Goal: Book appointment/travel/reservation

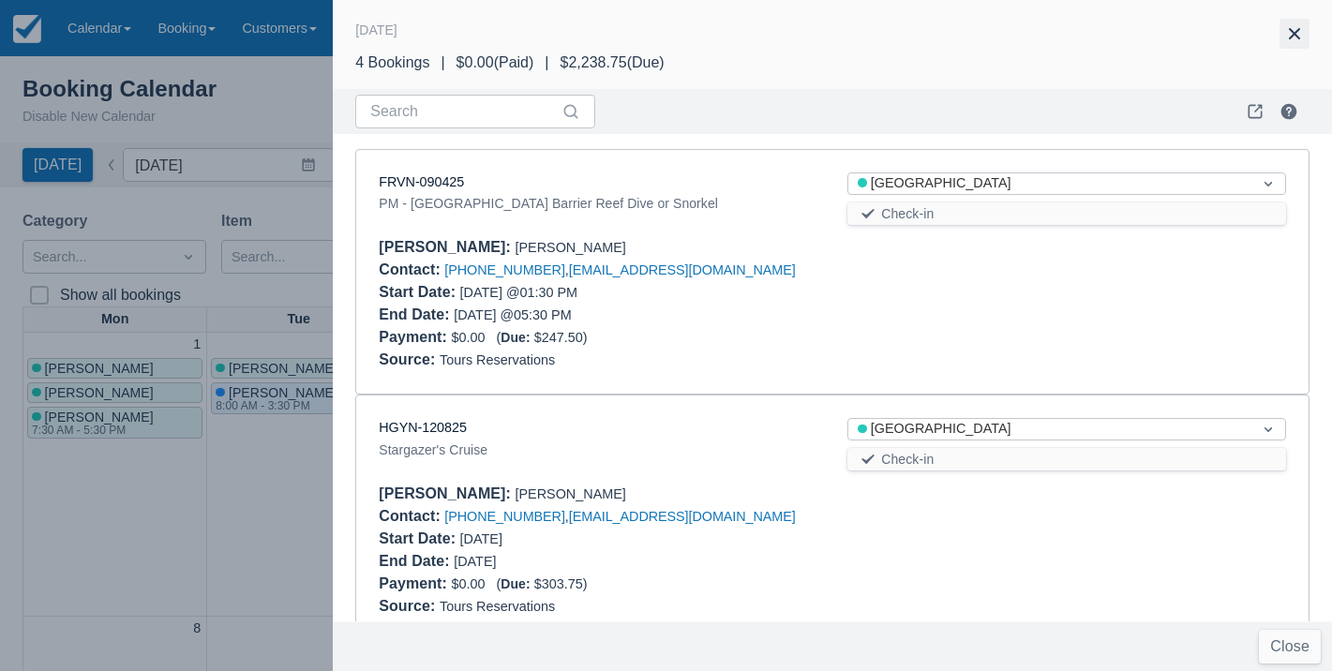
scroll to position [523, 0]
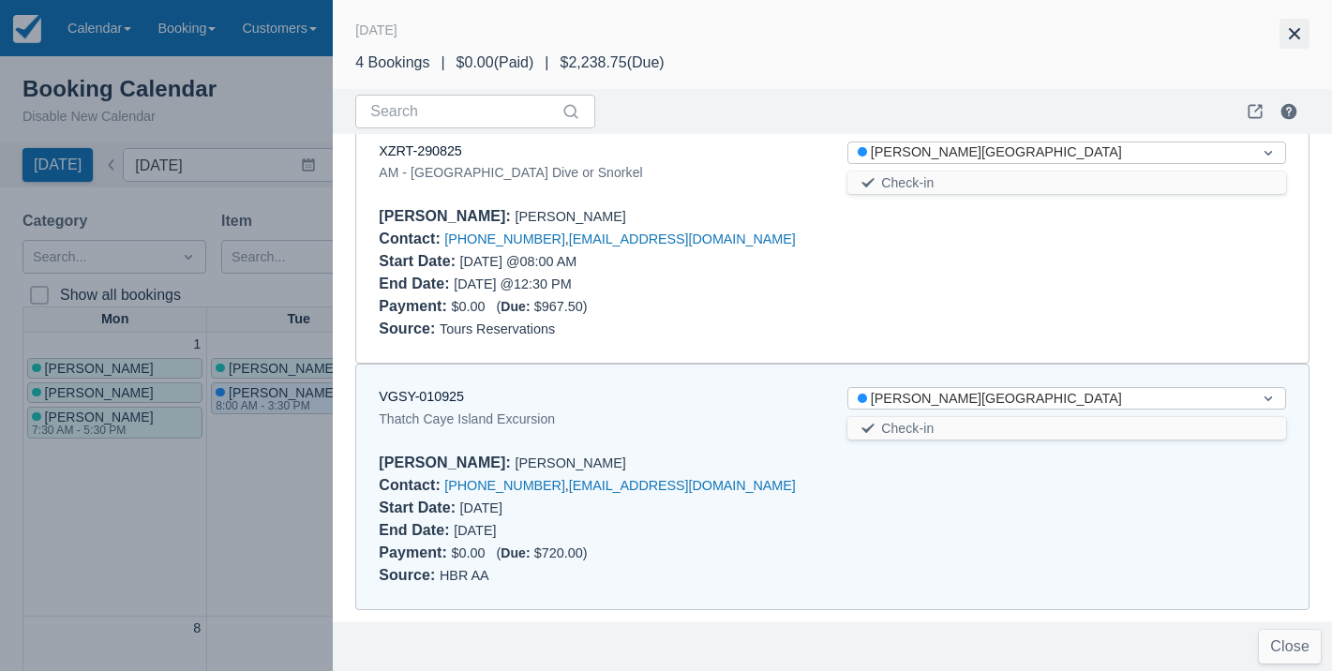
click at [1294, 24] on button "button" at bounding box center [1294, 34] width 30 height 30
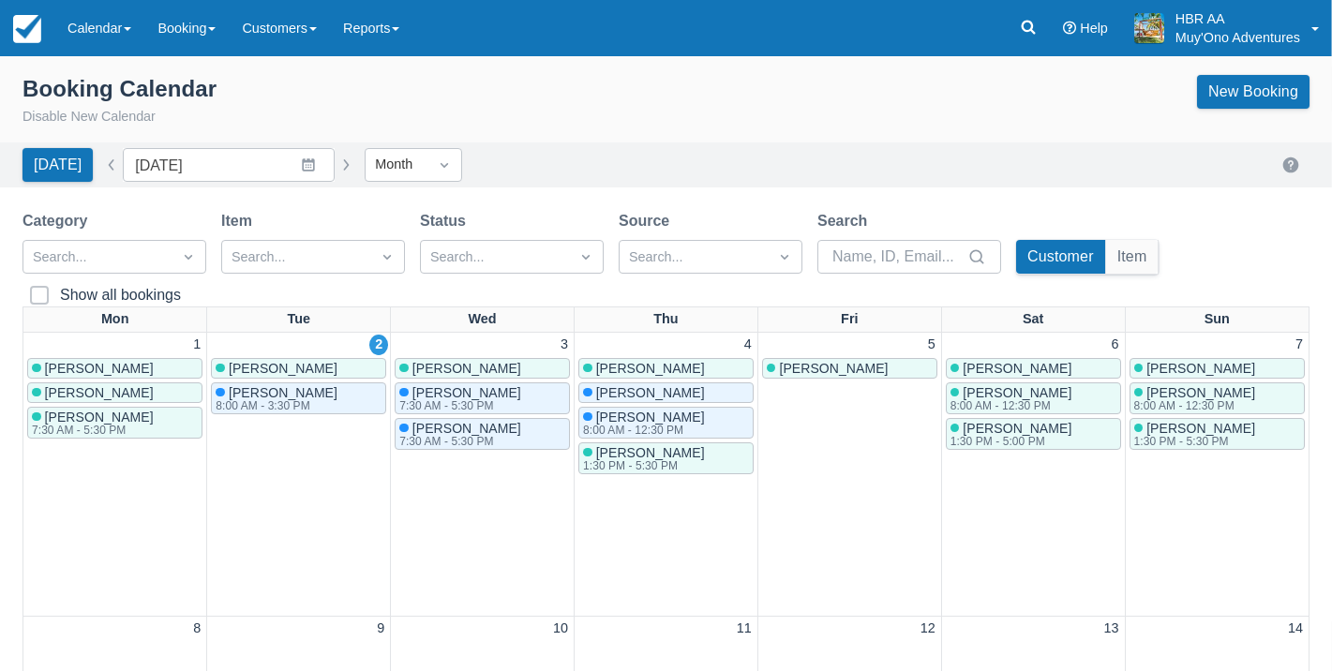
scroll to position [0, 0]
click at [1290, 104] on link "New Booking" at bounding box center [1253, 92] width 112 height 34
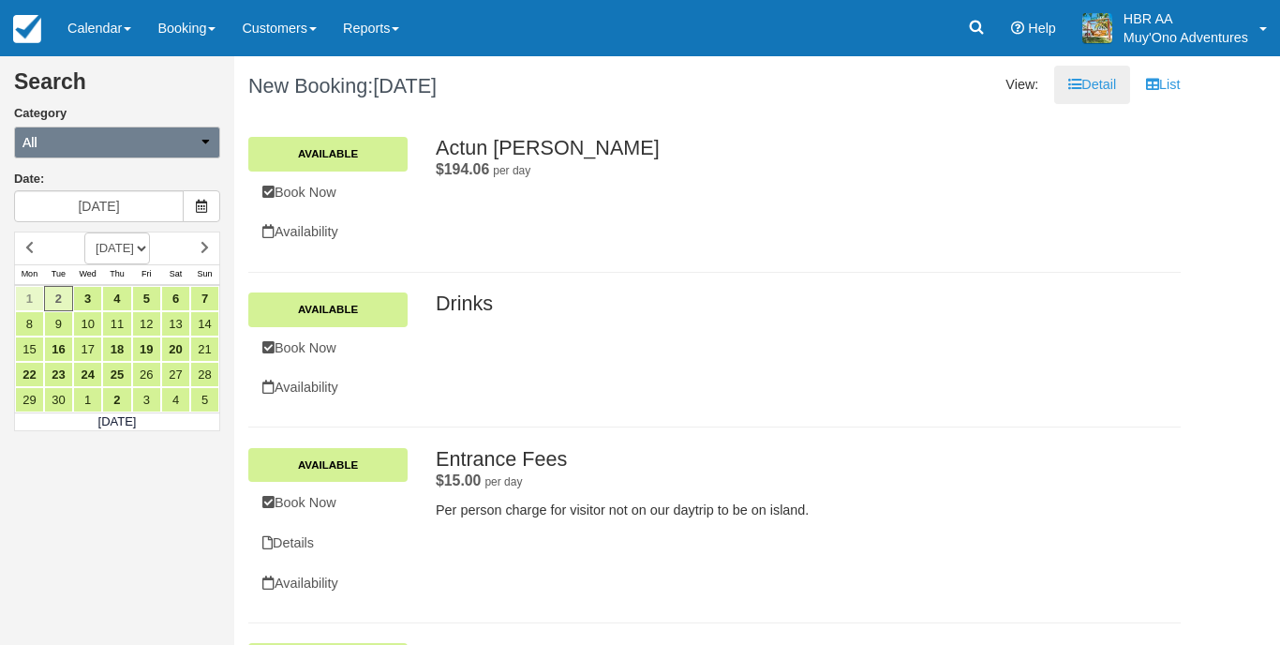
click at [202, 149] on button "All" at bounding box center [117, 143] width 206 height 32
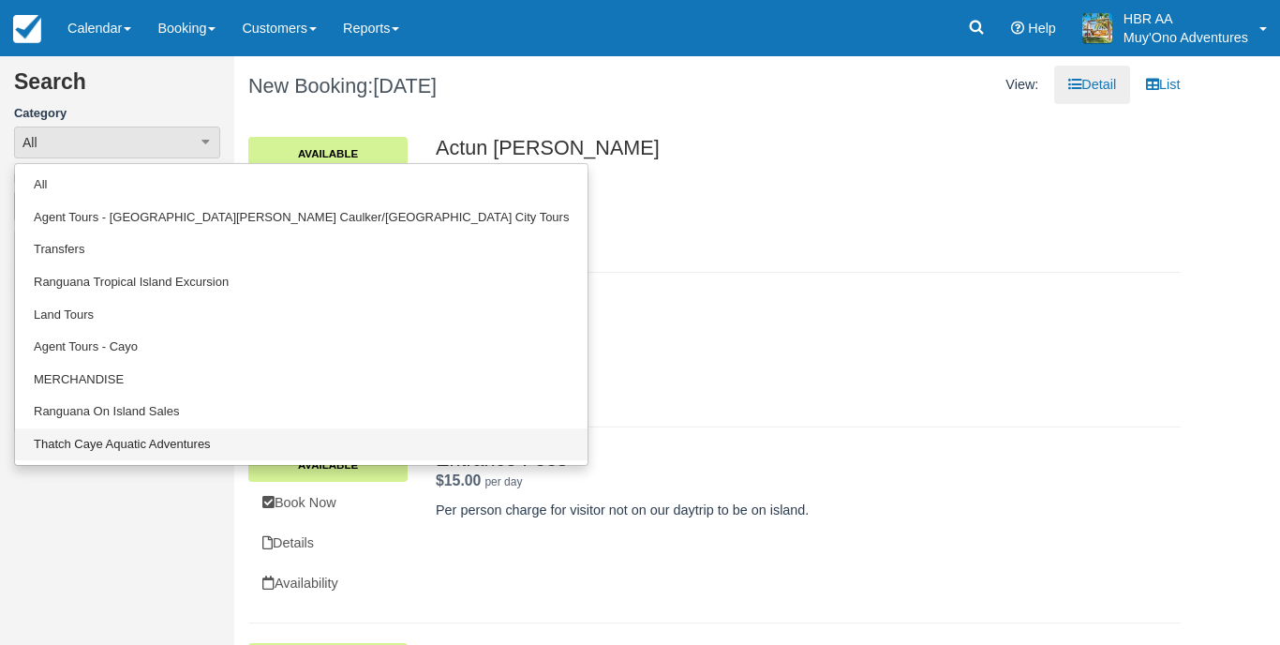
click at [150, 438] on link "Thatch Caye Aquatic Adventures" at bounding box center [301, 444] width 573 height 33
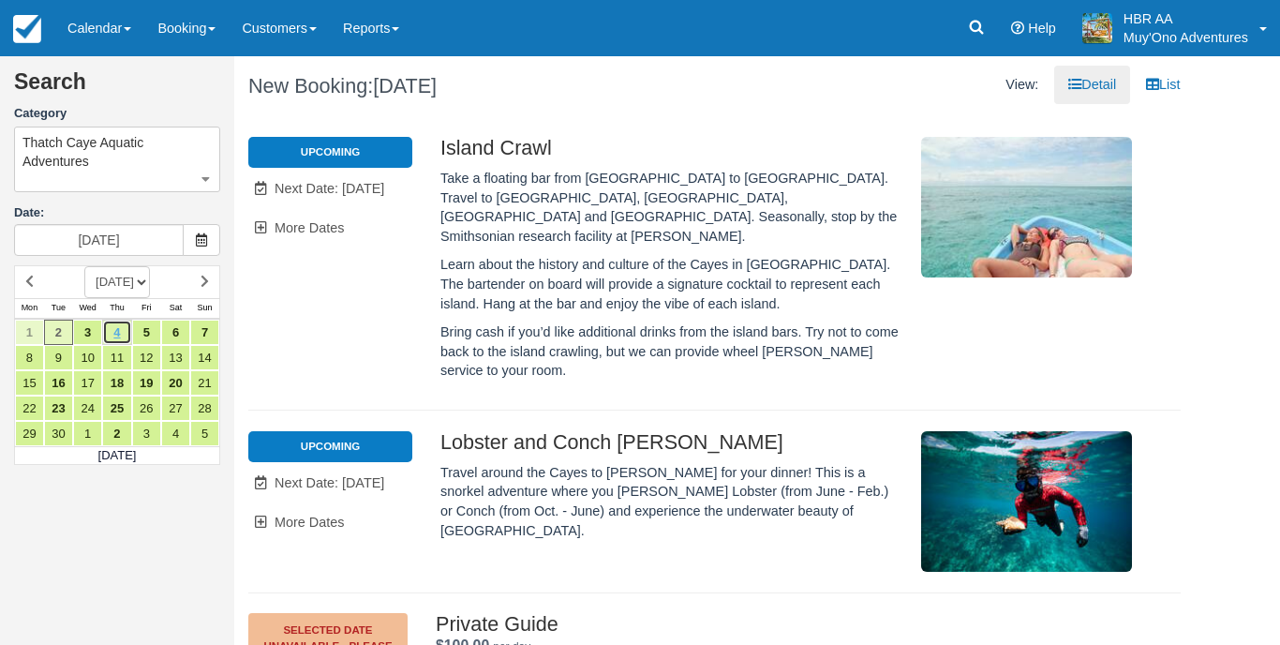
click at [122, 328] on link "4" at bounding box center [116, 332] width 29 height 25
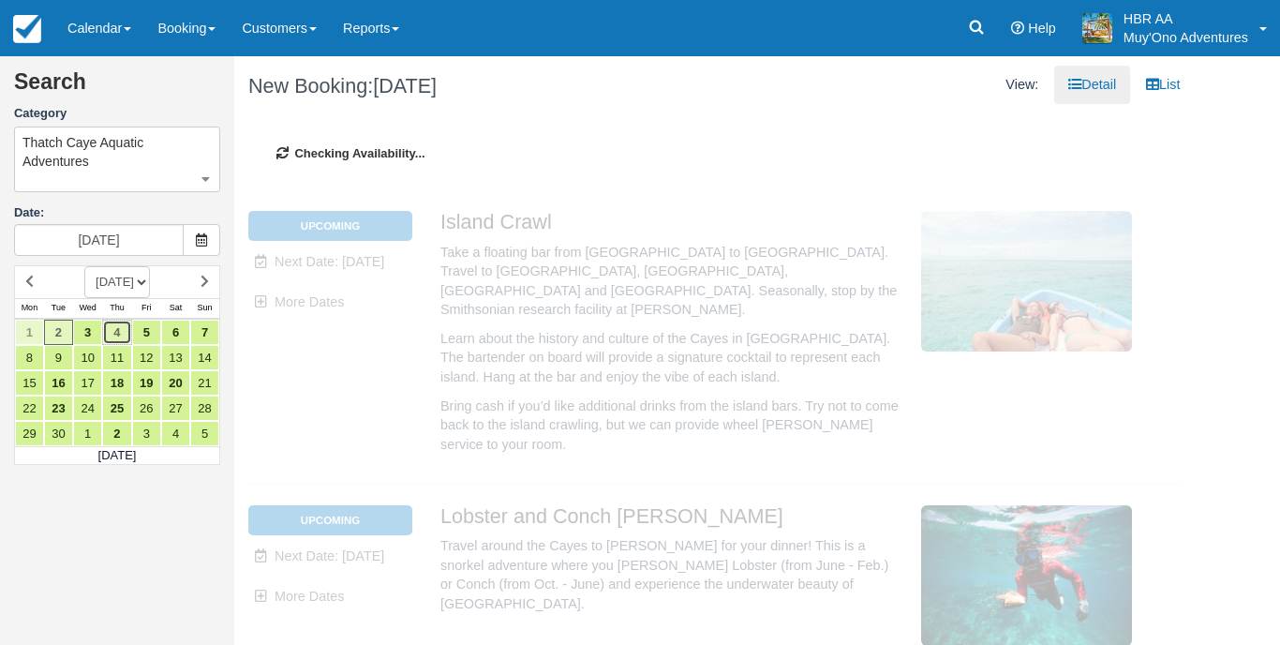
type input "09/04/25"
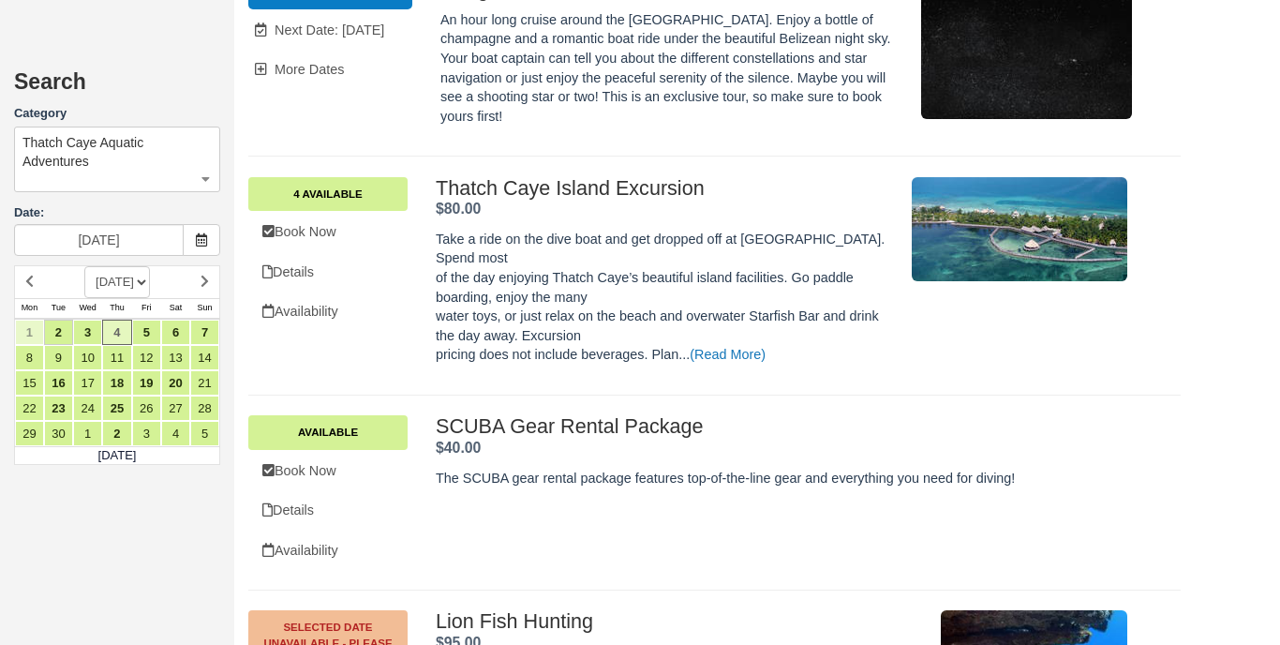
scroll to position [1060, 0]
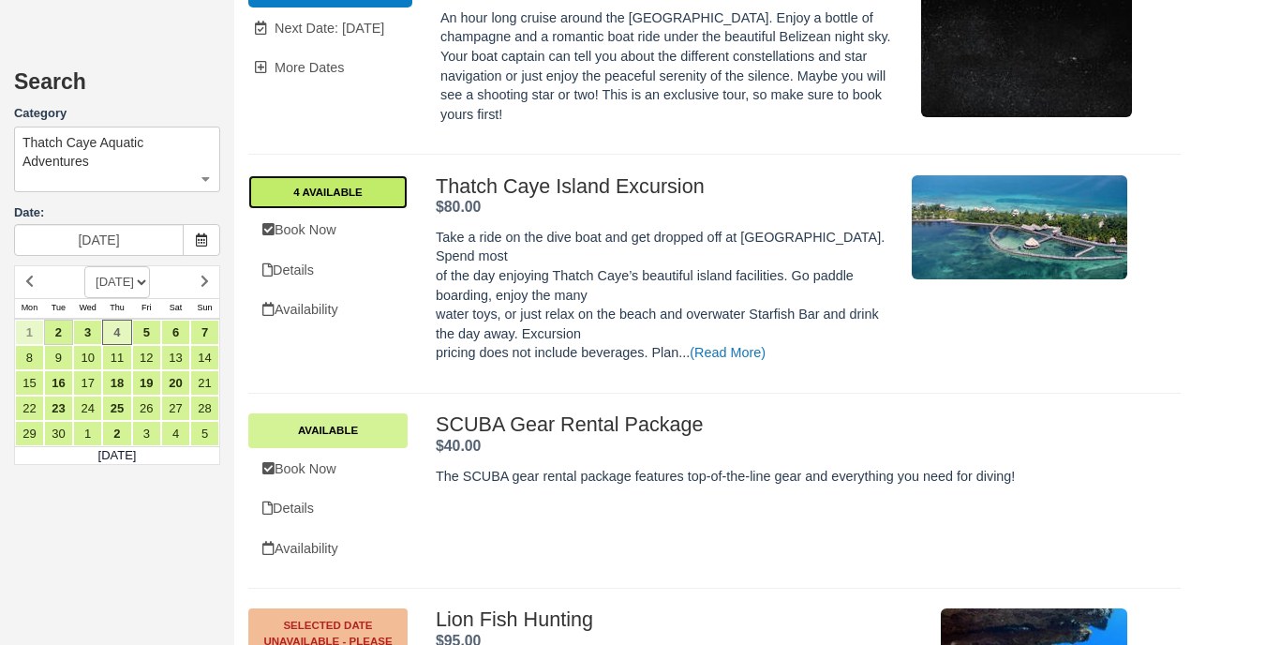
click at [351, 175] on link "4 Available" at bounding box center [327, 192] width 159 height 34
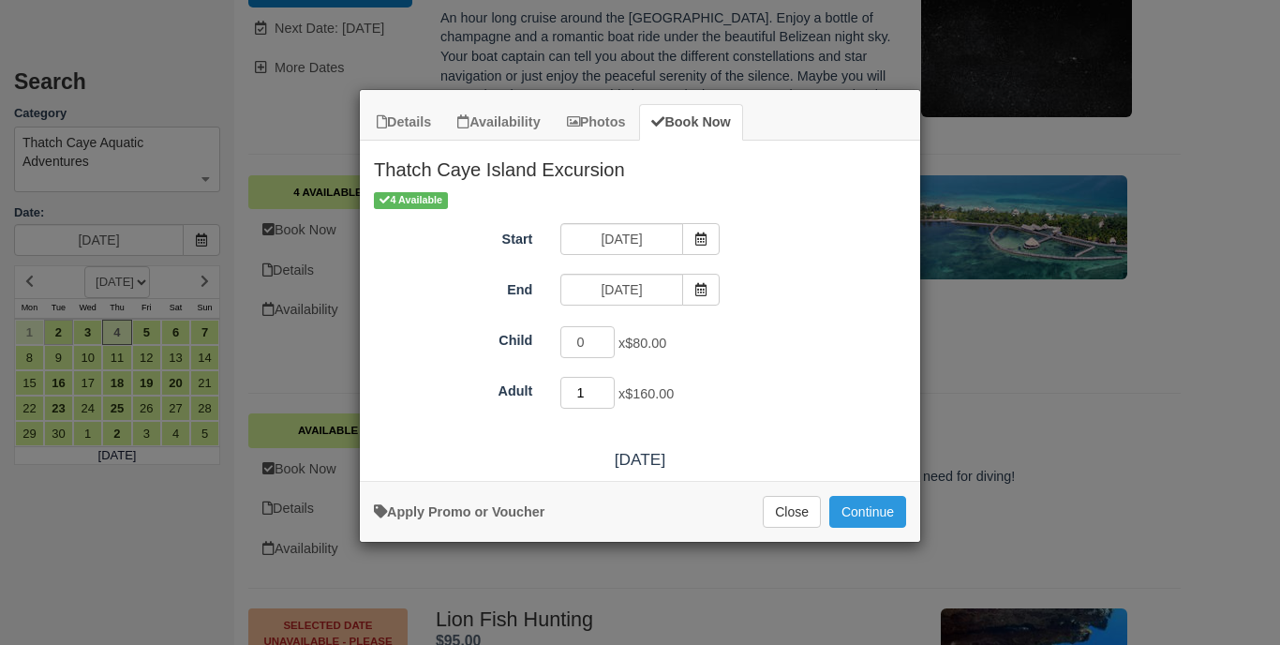
click at [610, 387] on input "1" at bounding box center [587, 393] width 54 height 32
type input "2"
click at [610, 387] on input "2" at bounding box center [587, 393] width 54 height 32
click at [850, 528] on button "Continue" at bounding box center [867, 512] width 77 height 32
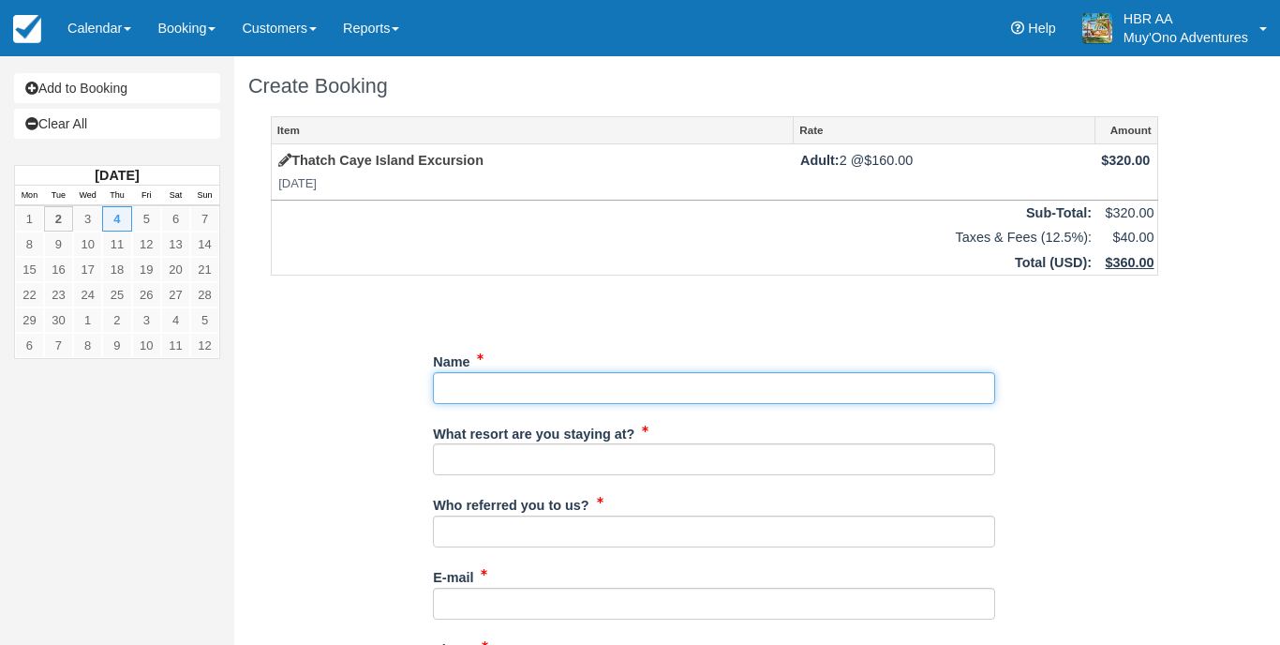
click at [664, 385] on input "Name" at bounding box center [714, 388] width 562 height 32
type input "Brandon Branch"
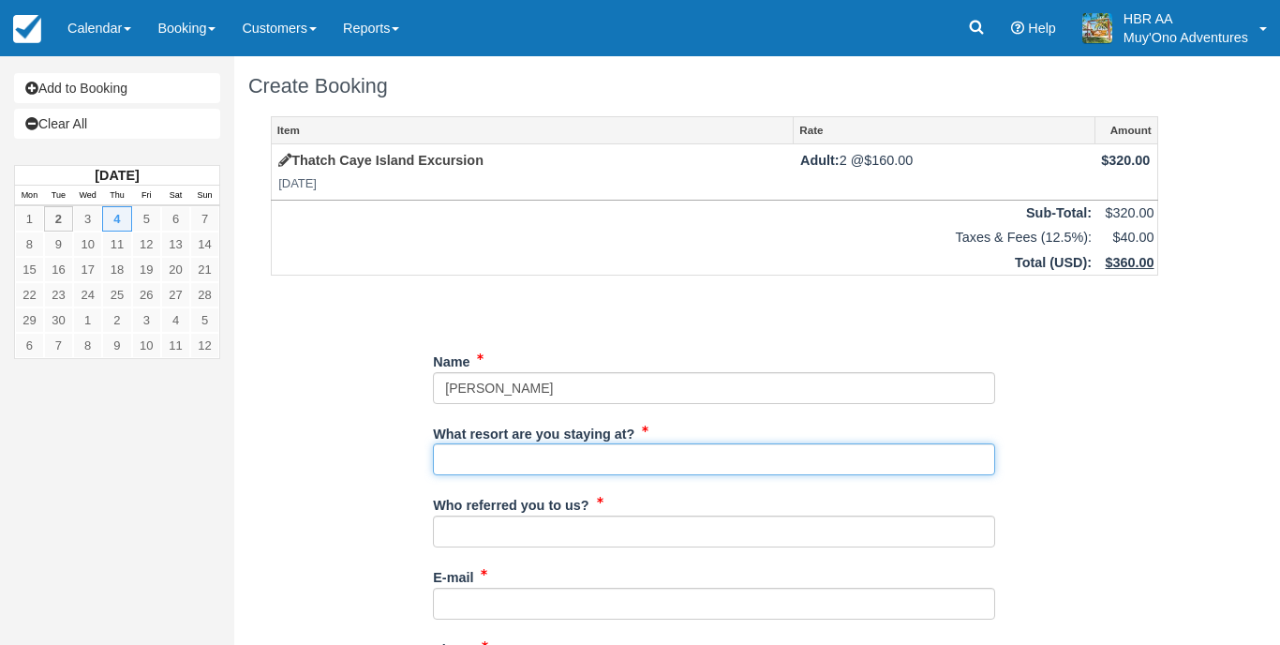
click at [634, 446] on input "What resort are you staying at?" at bounding box center [714, 459] width 562 height 32
type input "Hopkins Bay Resort"
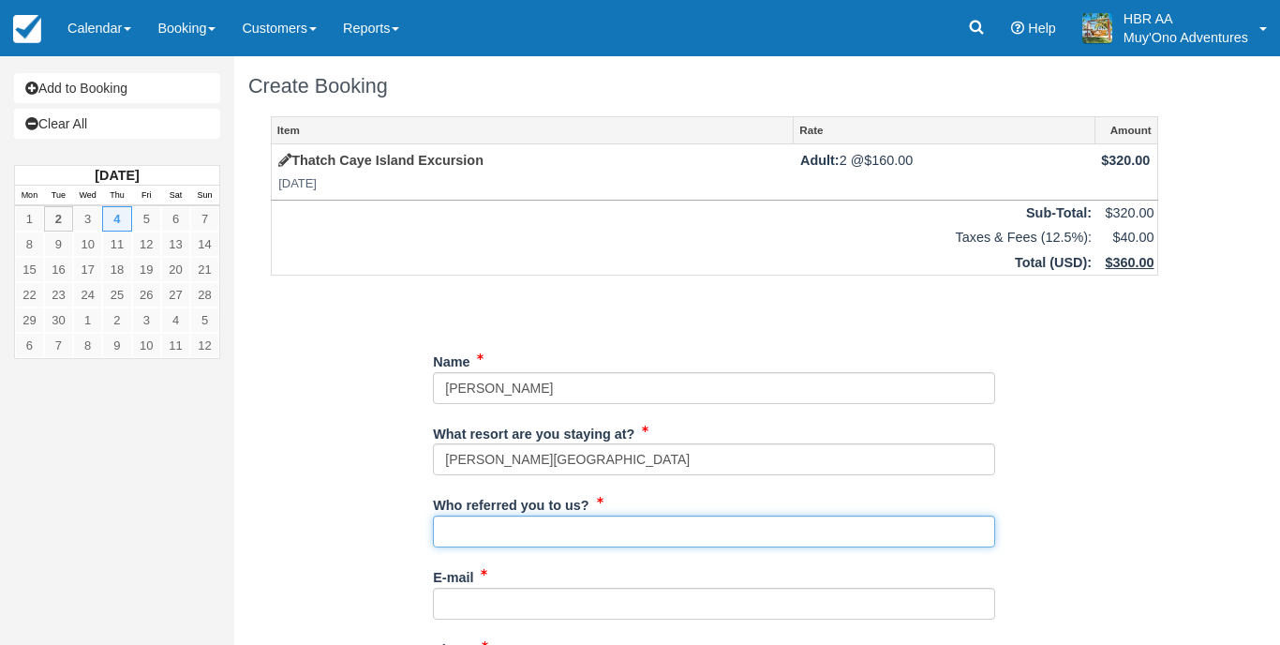
click at [558, 527] on input "Who referred you to us?" at bounding box center [714, 531] width 562 height 32
type input "K.C"
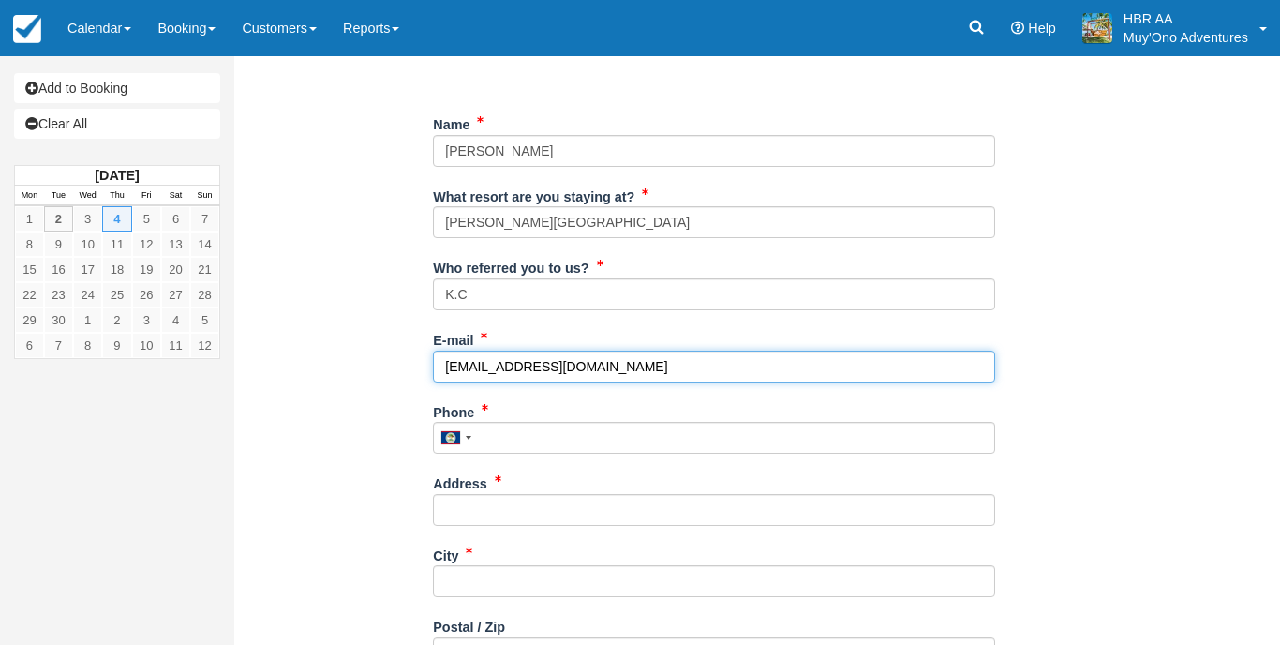
scroll to position [264, 0]
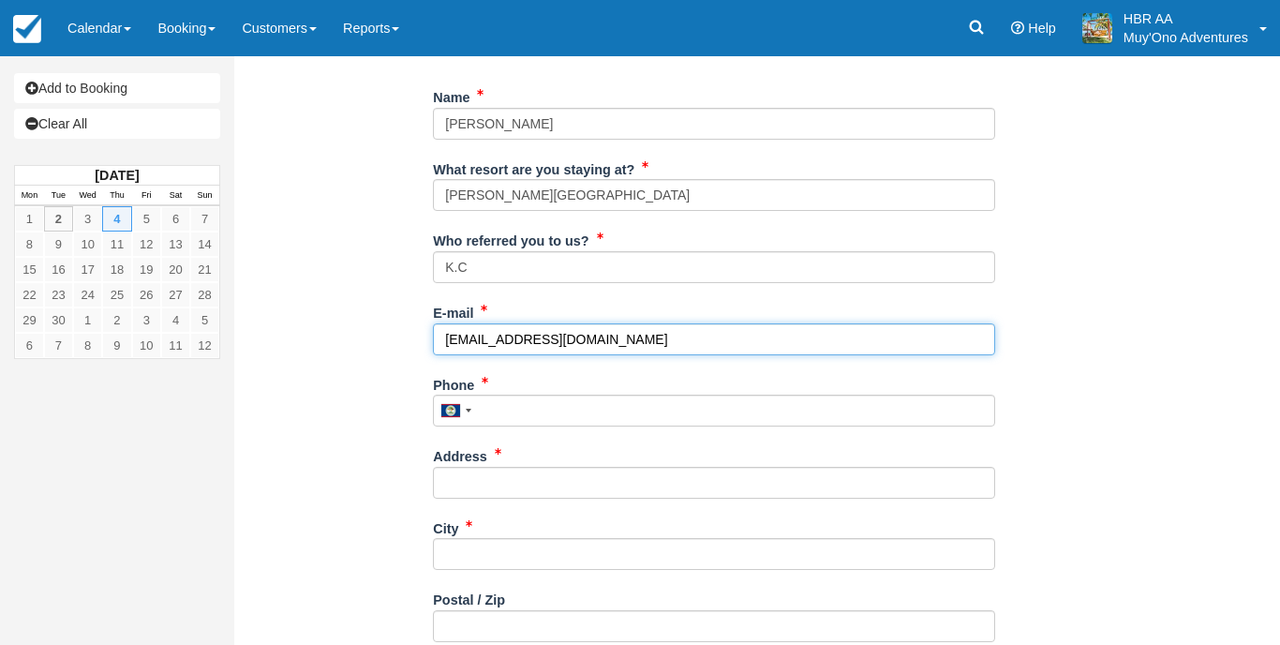
type input "frontdesk@hopkinsbaybelize.com"
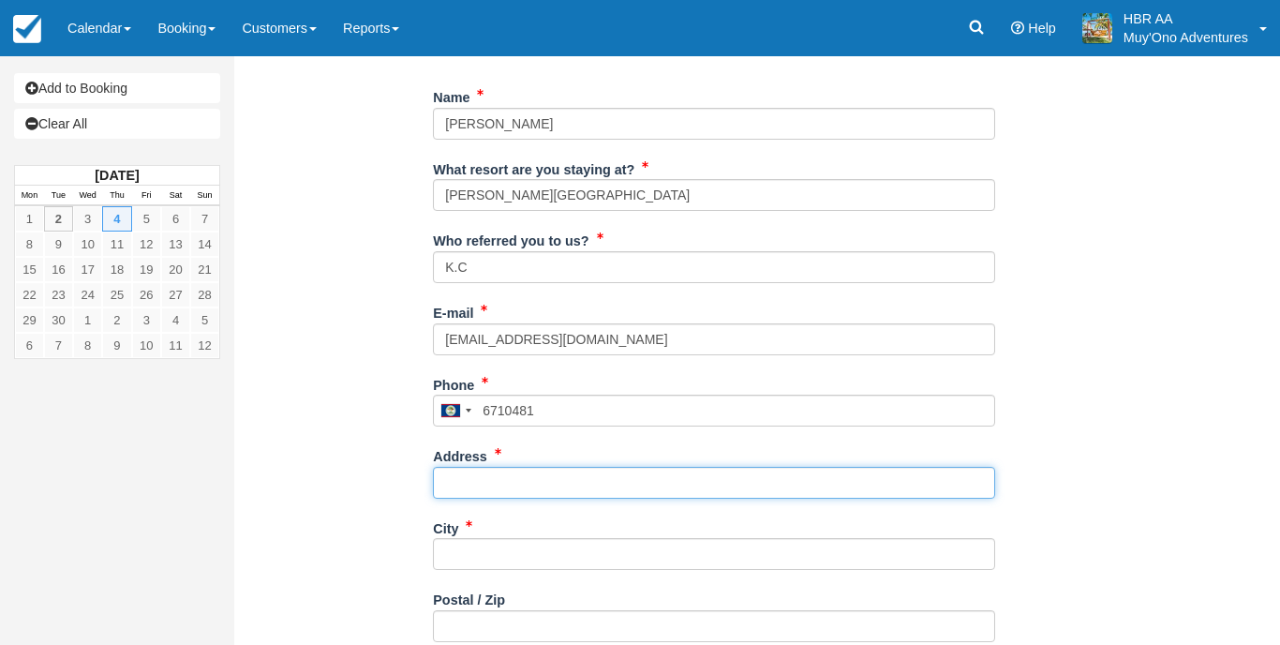
type input "671-0481"
type input "Hopkins"
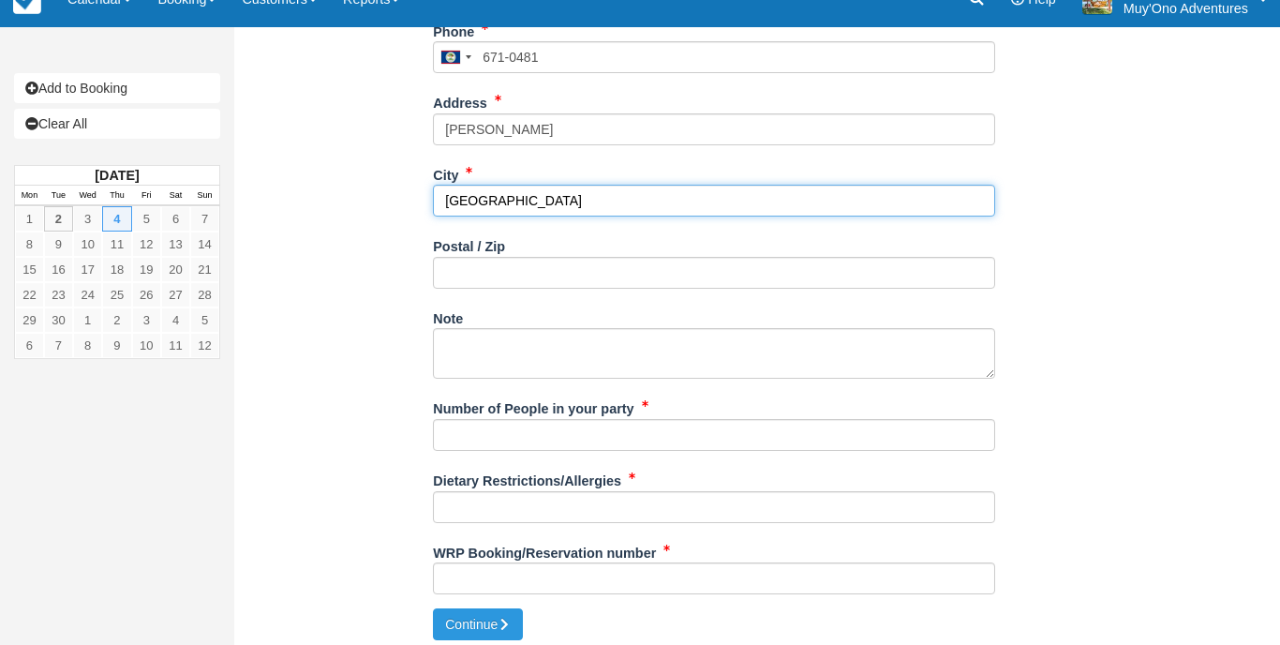
scroll to position [617, 0]
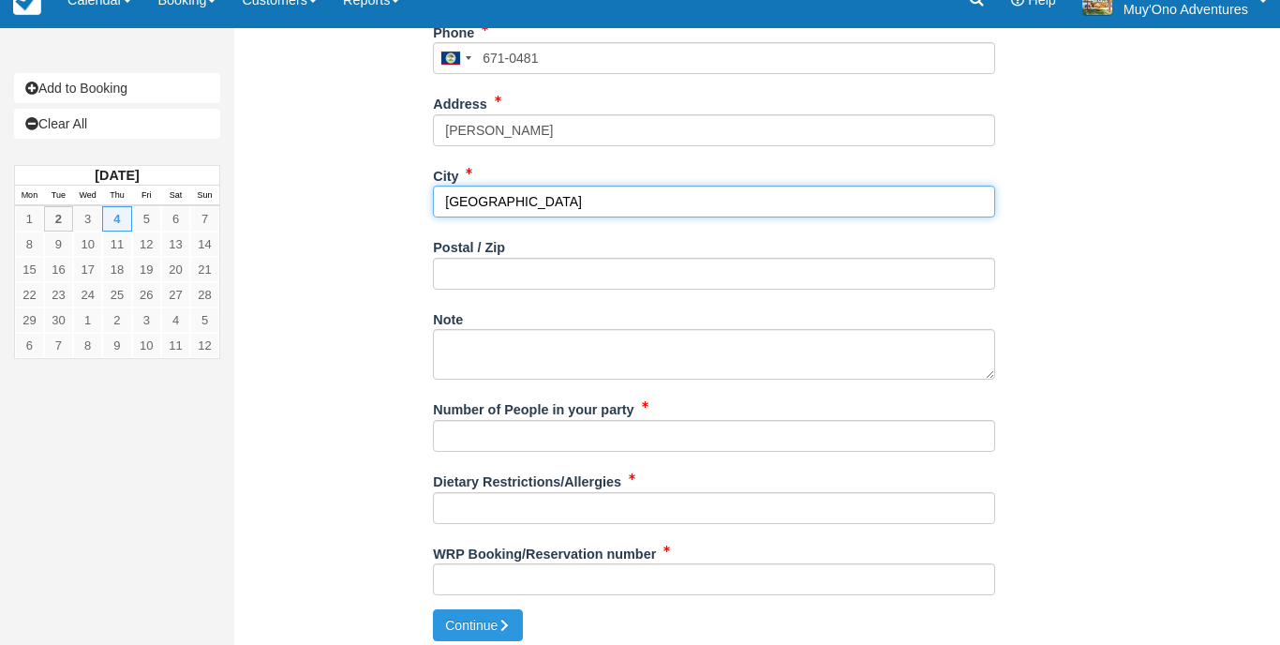
type input "Belize"
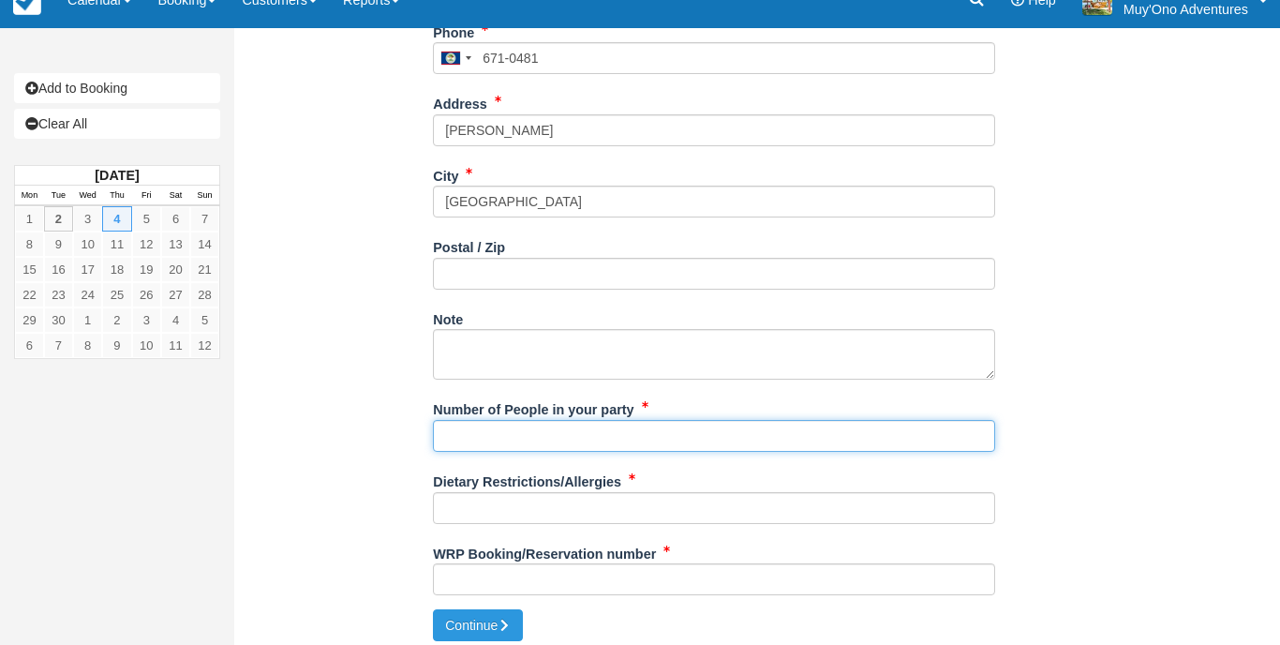
click at [514, 431] on input "Number of People in your party" at bounding box center [714, 436] width 562 height 32
type input "2px"
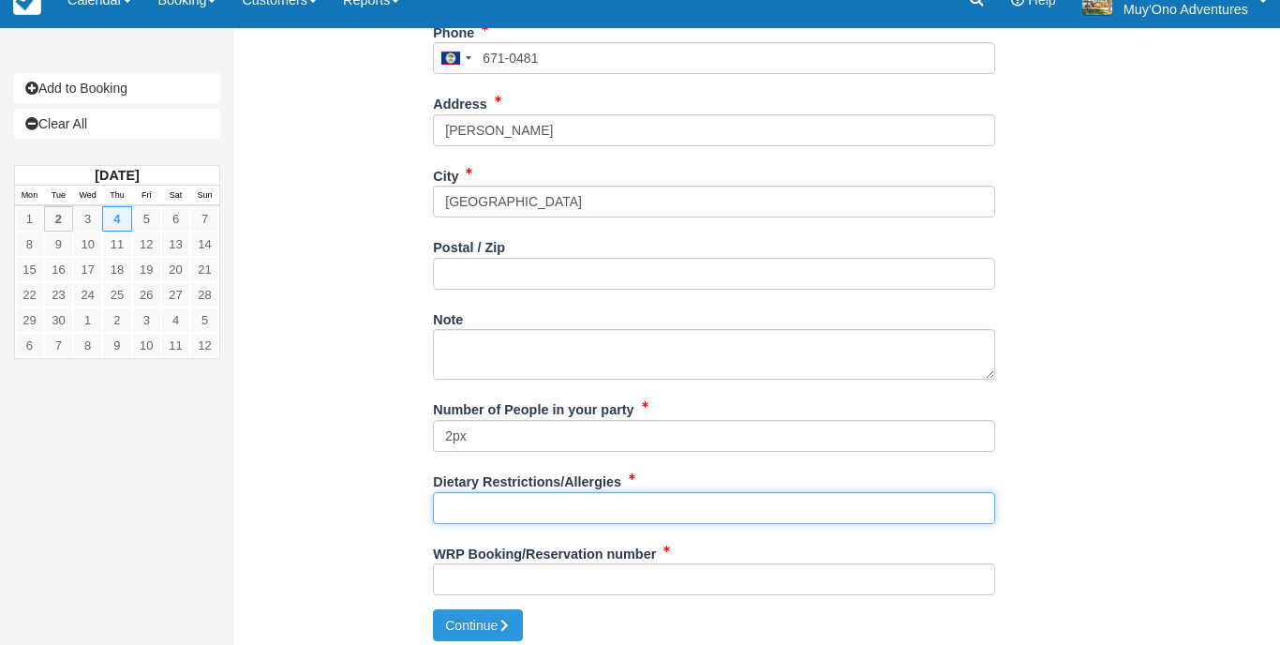
click at [495, 492] on input "Dietary Restrictions/Allergies" at bounding box center [714, 508] width 562 height 32
type input "N/A"
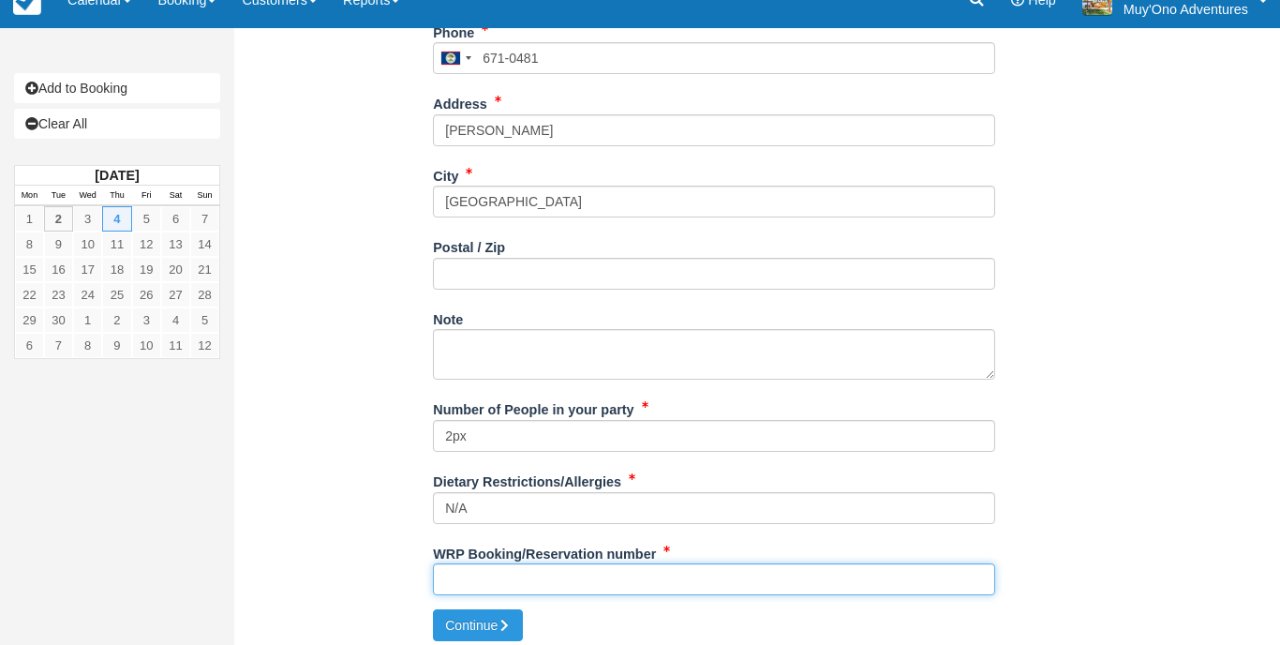
click at [480, 569] on input "WRP Booking/Reservation number" at bounding box center [714, 579] width 562 height 32
paste input "47855456"
type input "47855456"
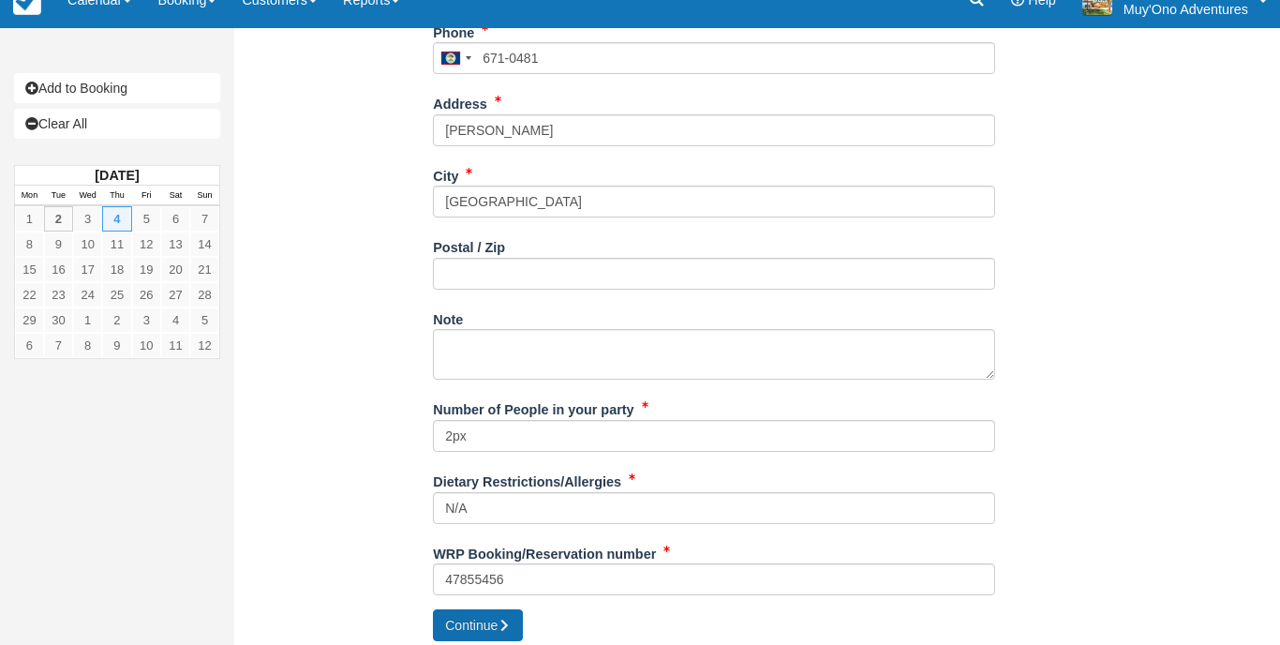
click at [494, 609] on button "Continue" at bounding box center [478, 625] width 90 height 32
type input "+5016710481"
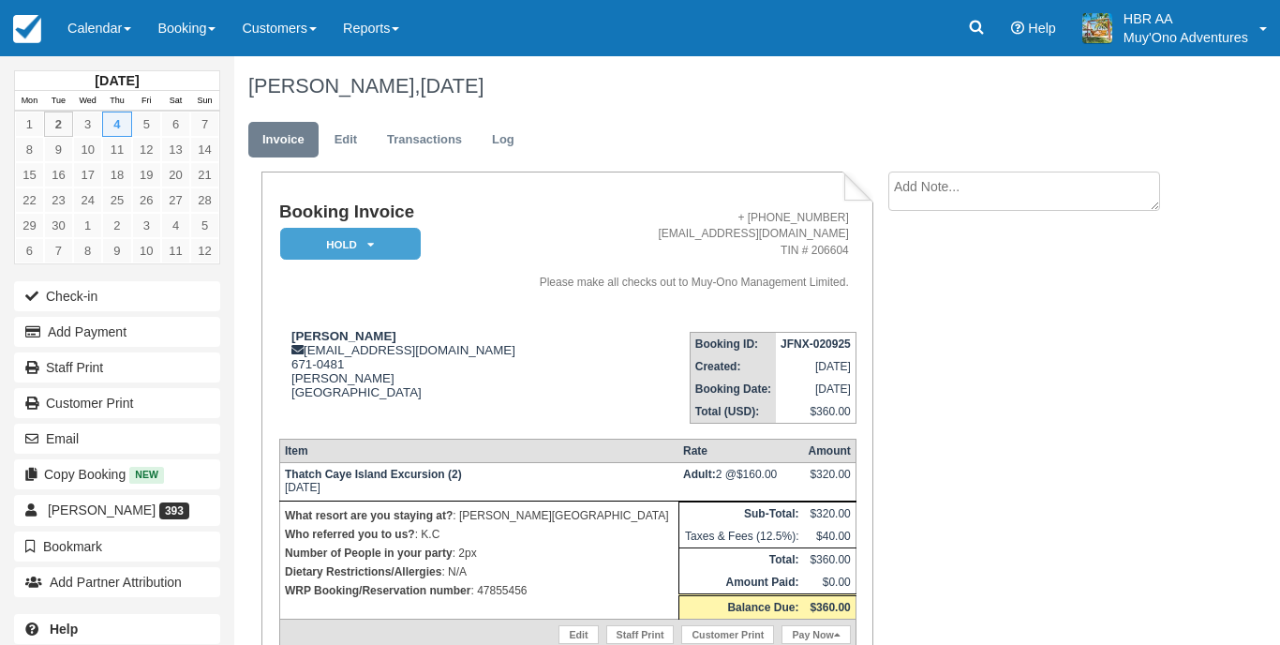
click at [377, 242] on em "HOLD" at bounding box center [350, 244] width 141 height 33
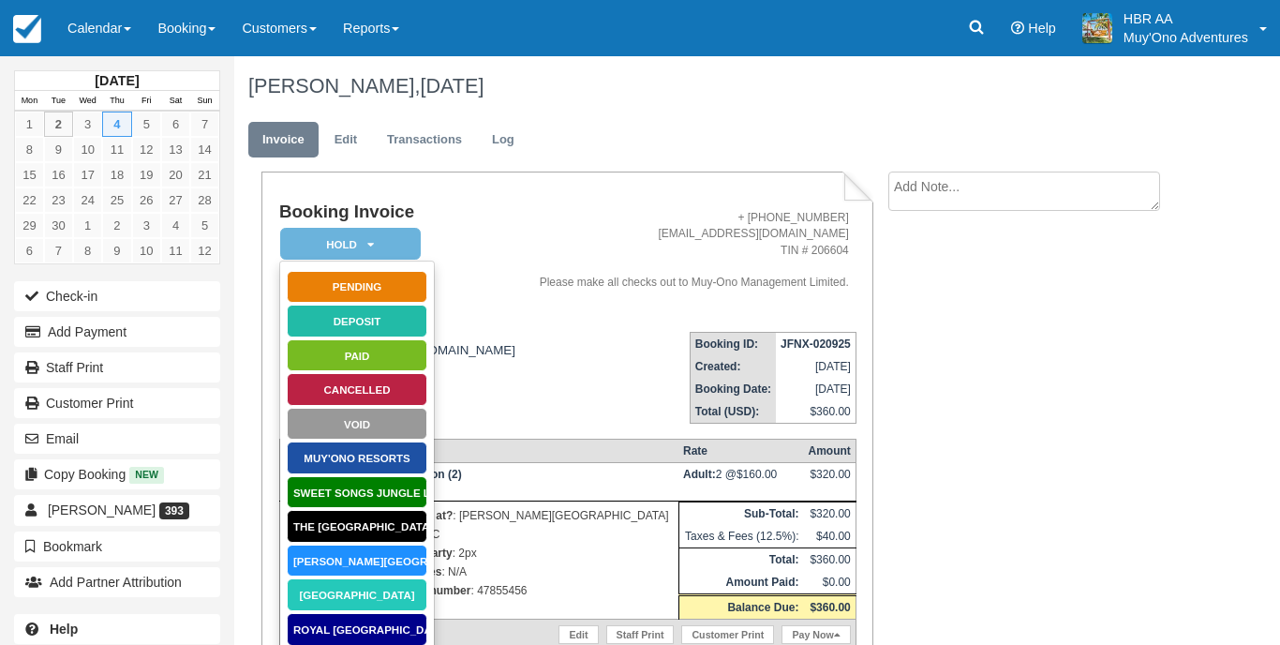
click at [360, 567] on link "Hopkins Bay Resort" at bounding box center [357, 561] width 141 height 33
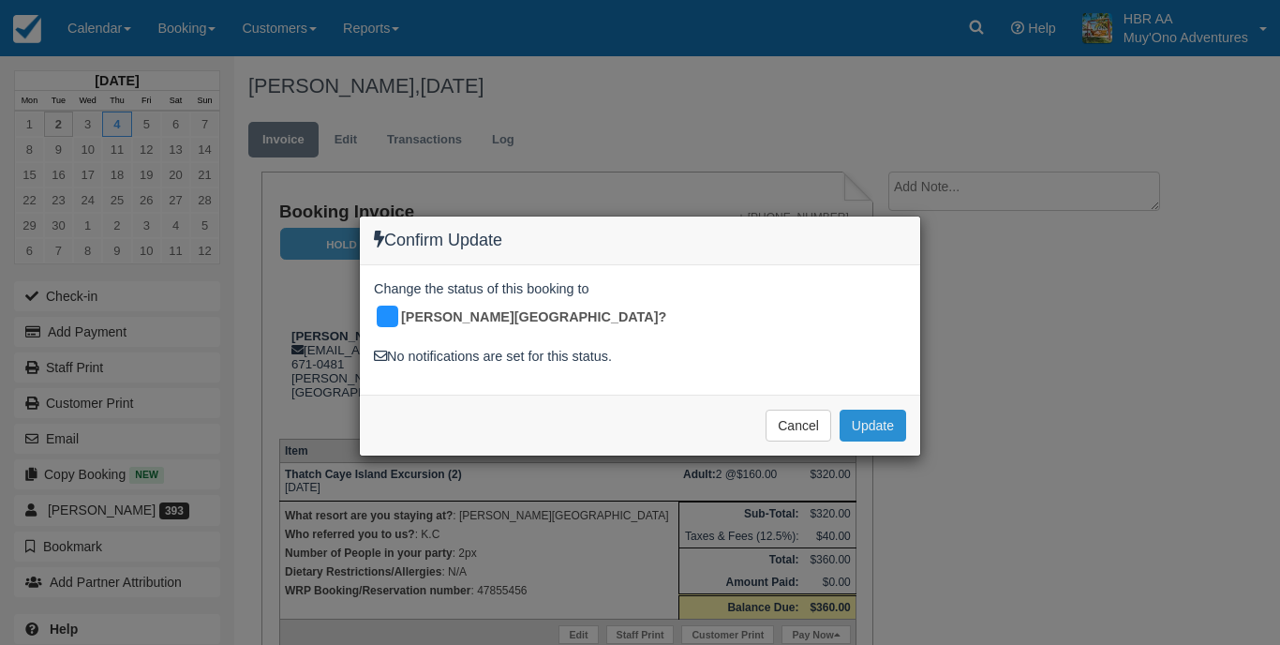
click at [873, 410] on button "Update" at bounding box center [873, 426] width 67 height 32
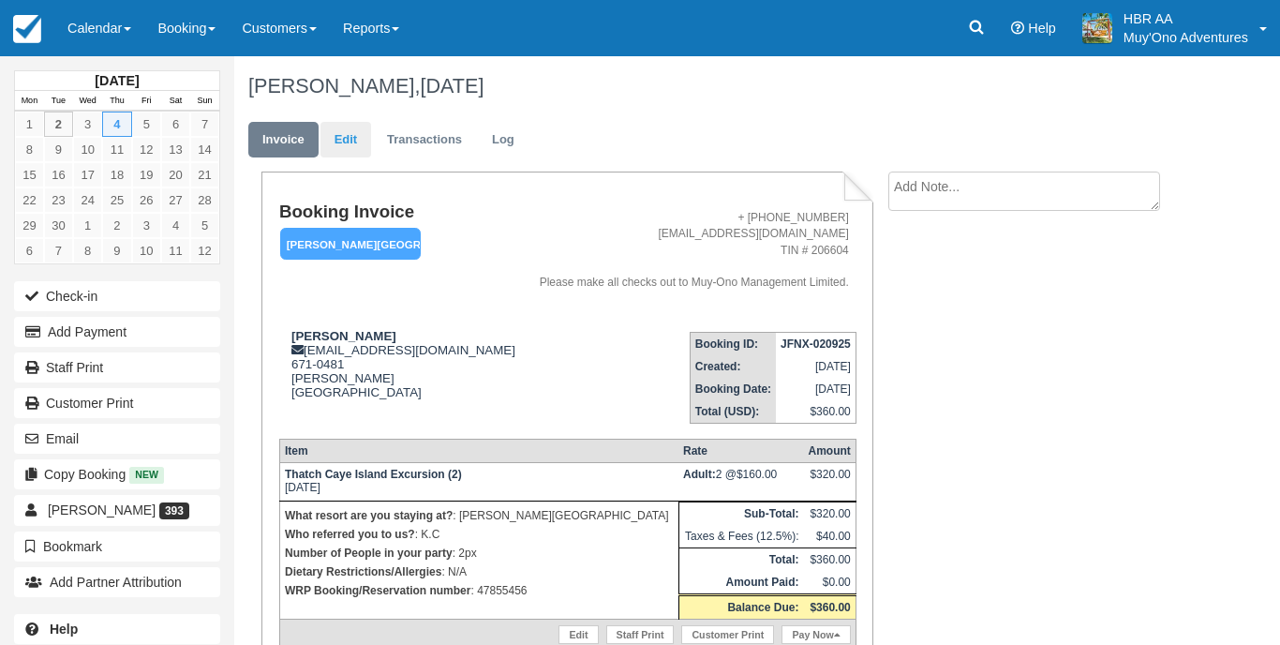
click at [348, 145] on link "Edit" at bounding box center [346, 140] width 51 height 37
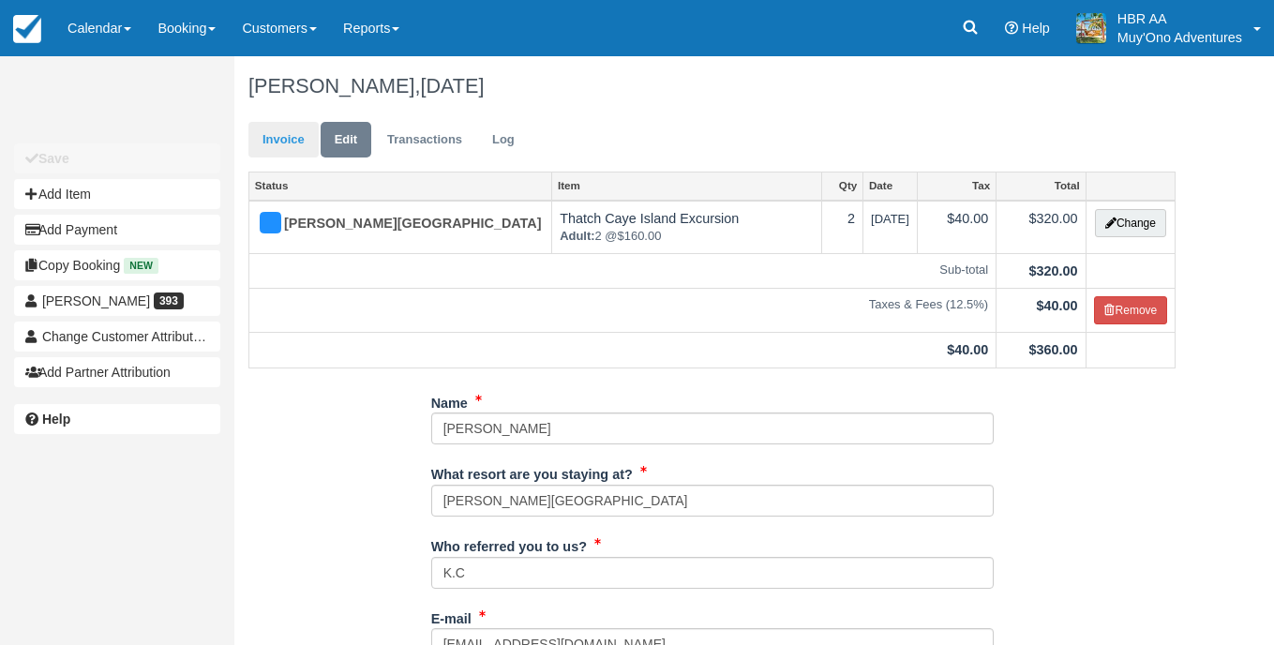
click at [308, 145] on link "Invoice" at bounding box center [283, 140] width 70 height 37
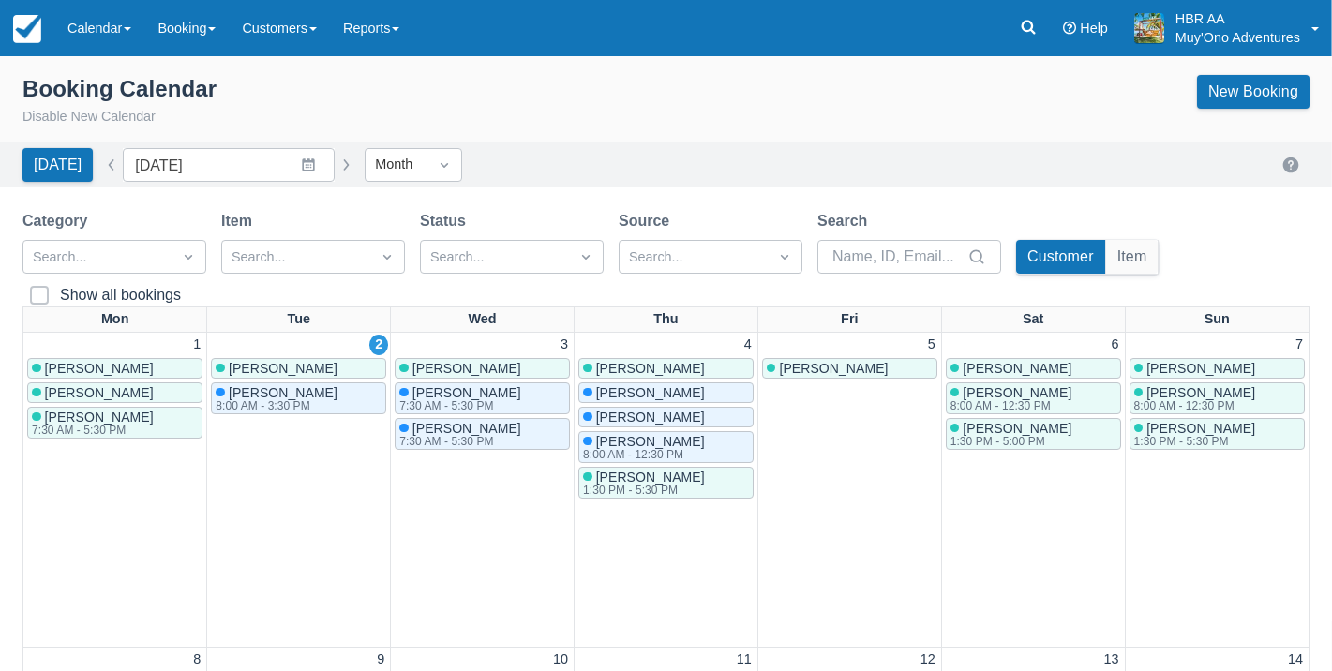
click at [437, 5] on div "Menu Calendar Booking Customer Inventory Booking Daily Manifest Daily List Note…" at bounding box center [666, 28] width 1332 height 56
